Goal: Task Accomplishment & Management: Complete application form

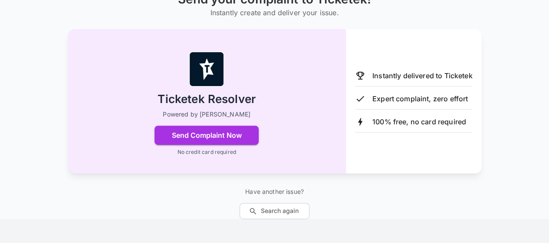
scroll to position [92, 0]
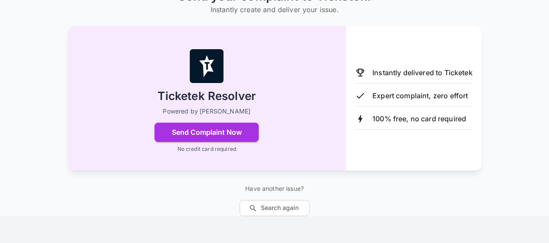
click at [274, 184] on p "Have another issue?" at bounding box center [275, 188] width 70 height 9
click at [274, 200] on button "Search again" at bounding box center [275, 208] width 70 height 16
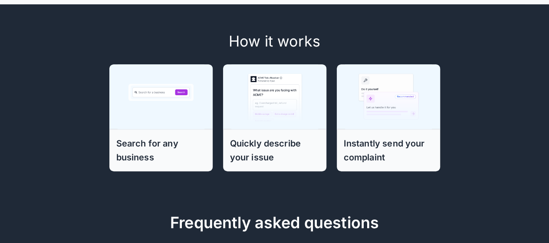
scroll to position [235, 0]
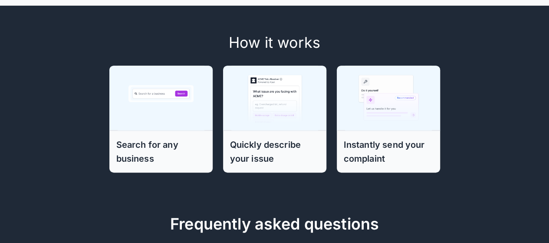
click at [276, 110] on img at bounding box center [274, 97] width 87 height 65
click at [261, 111] on img at bounding box center [274, 97] width 87 height 65
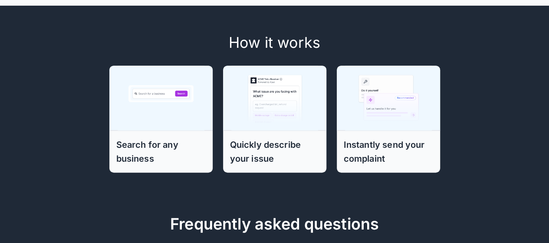
click at [261, 111] on img at bounding box center [274, 97] width 87 height 65
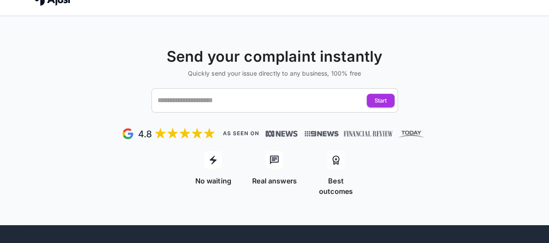
scroll to position [0, 0]
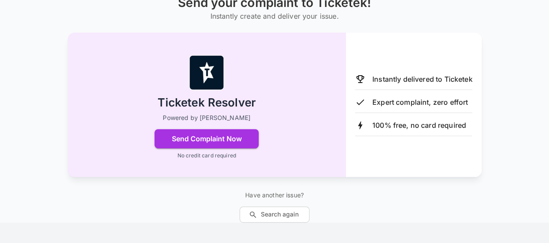
scroll to position [92, 0]
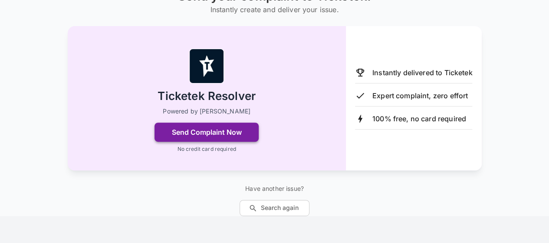
click at [177, 128] on button "Send Complaint Now" at bounding box center [207, 131] width 104 height 19
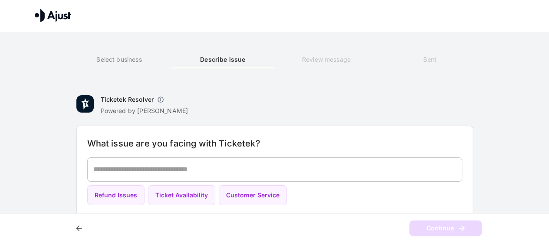
scroll to position [0, 0]
click at [100, 167] on textarea at bounding box center [277, 169] width 363 height 10
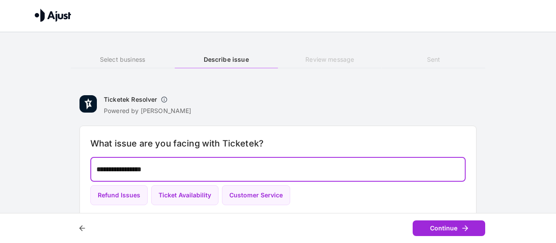
type textarea "**********"
click at [440, 228] on button "Continue" at bounding box center [449, 228] width 73 height 16
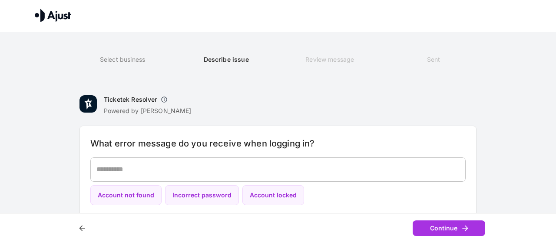
click at [107, 165] on textarea at bounding box center [277, 169] width 363 height 10
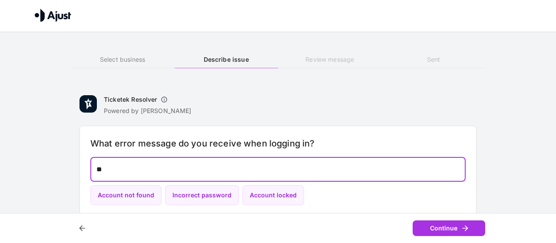
type textarea "*"
type textarea "**********"
click at [454, 228] on button "Continue" at bounding box center [449, 228] width 73 height 16
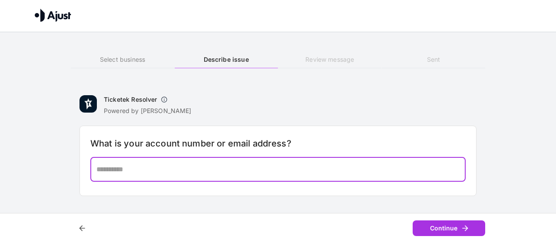
click at [99, 169] on textarea at bounding box center [277, 169] width 363 height 10
type textarea "*"
type textarea "**********"
click at [449, 228] on button "Continue" at bounding box center [449, 228] width 73 height 16
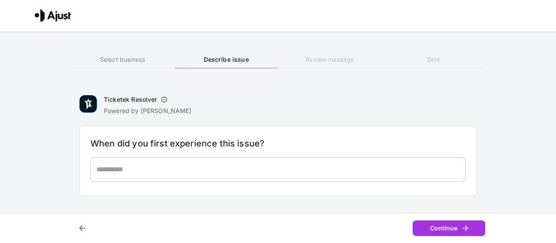
click at [109, 171] on textarea at bounding box center [277, 169] width 363 height 10
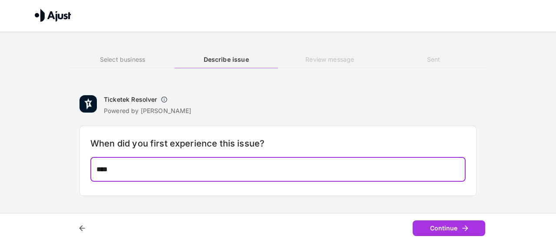
type textarea "*****"
click at [446, 226] on button "Continue" at bounding box center [449, 228] width 73 height 16
